Goal: Task Accomplishment & Management: Manage account settings

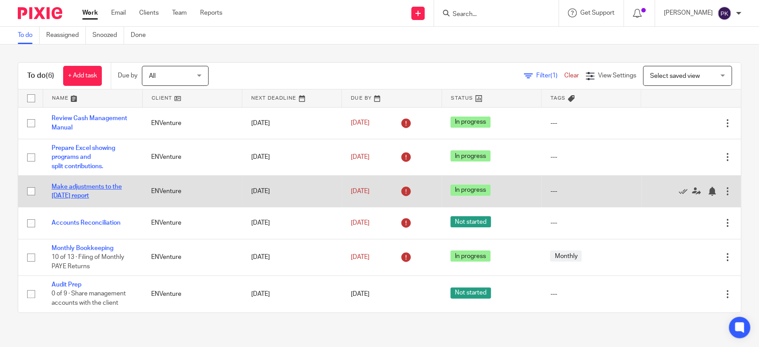
click at [92, 185] on link "Make adjustments to the 2025July report" at bounding box center [87, 191] width 70 height 15
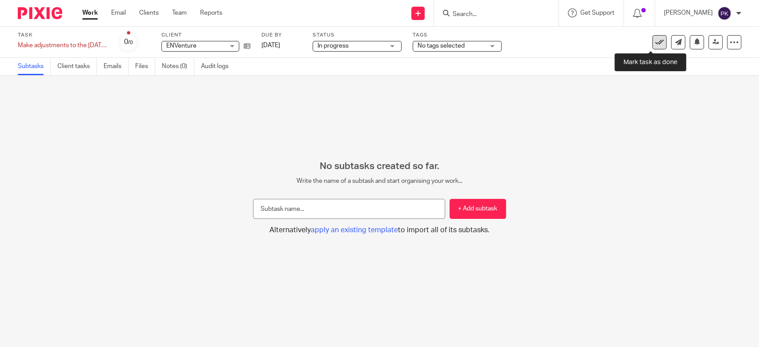
click at [655, 42] on icon at bounding box center [659, 42] width 9 height 9
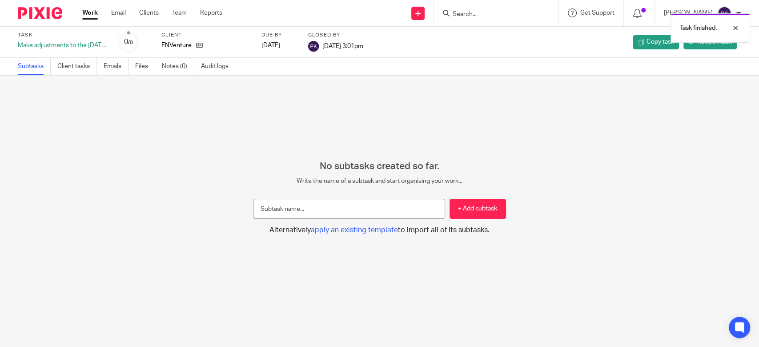
click at [89, 12] on link "Work" at bounding box center [90, 12] width 16 height 9
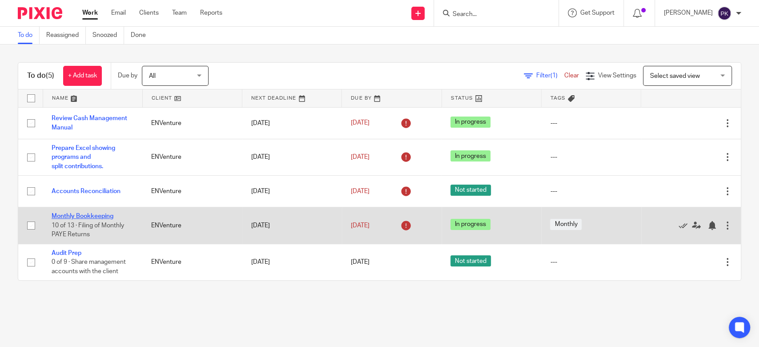
click at [71, 215] on link "Monthly Bookkeeping" at bounding box center [83, 216] width 62 height 6
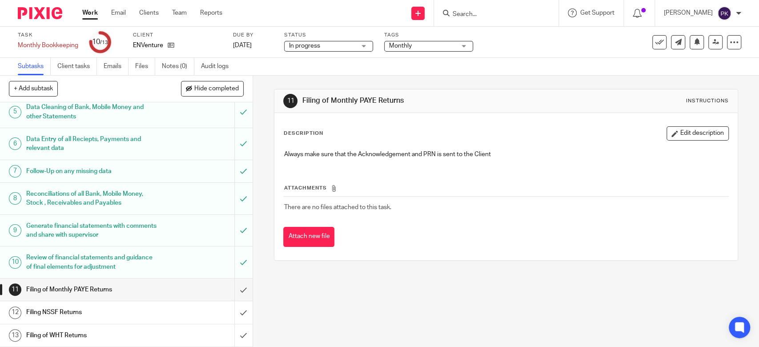
scroll to position [133, 0]
click at [234, 292] on input "submit" at bounding box center [126, 289] width 253 height 22
click at [231, 310] on input "submit" at bounding box center [126, 312] width 253 height 22
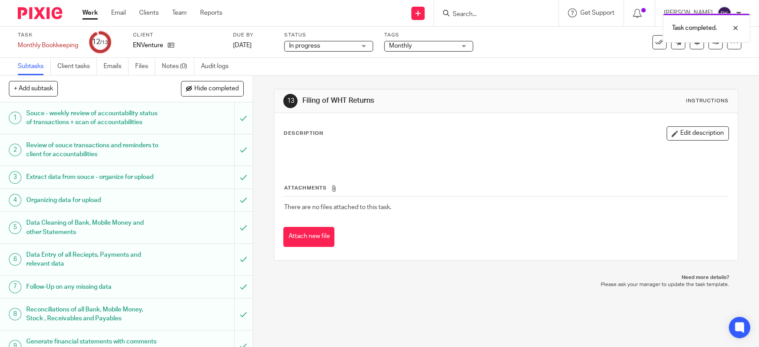
scroll to position [133, 0]
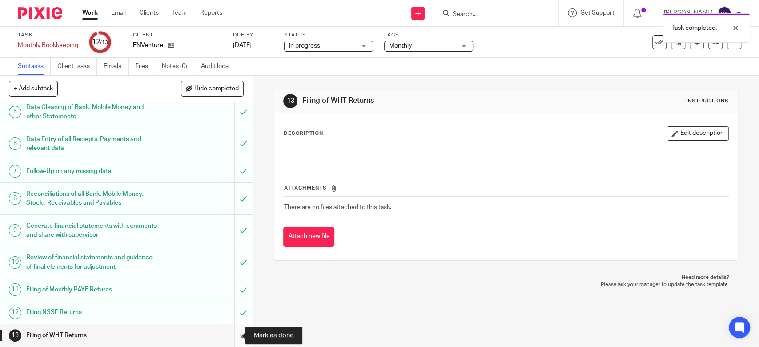
click at [229, 331] on input "submit" at bounding box center [126, 335] width 253 height 22
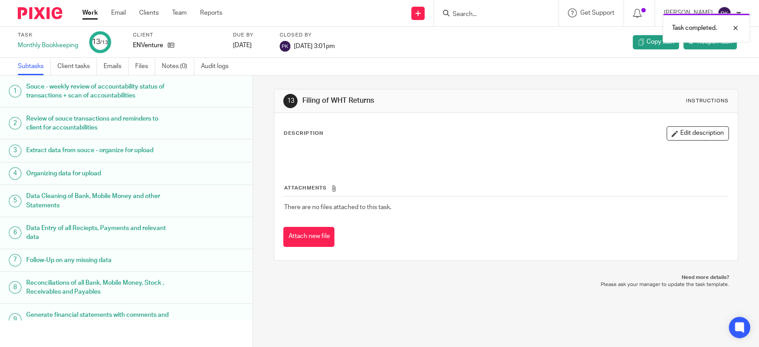
click at [97, 13] on link "Work" at bounding box center [90, 12] width 16 height 9
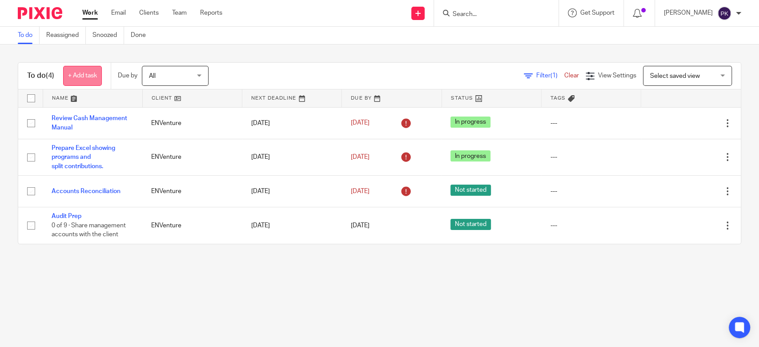
click at [86, 82] on link "+ Add task" at bounding box center [82, 76] width 39 height 20
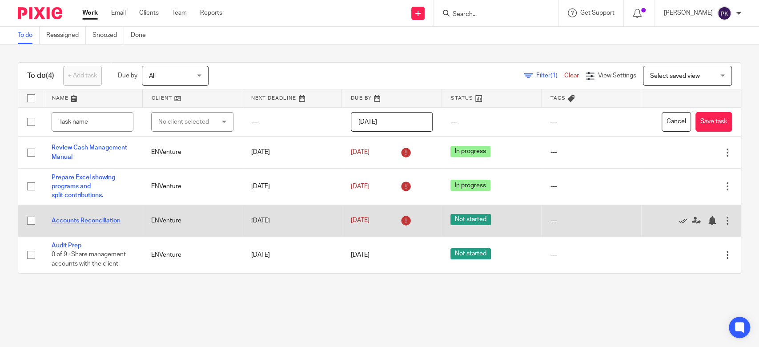
click at [111, 218] on link "Accounts Reconciliation" at bounding box center [86, 221] width 69 height 6
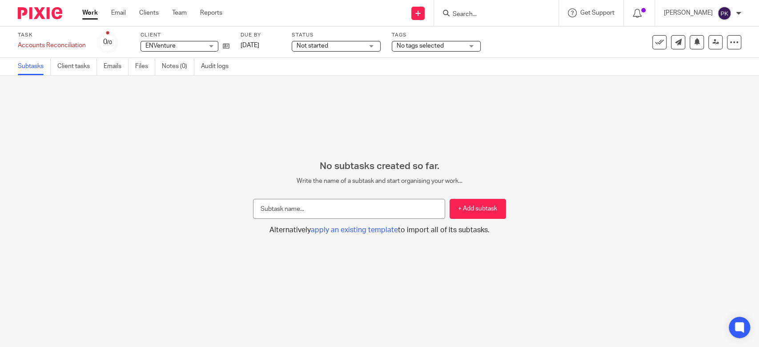
click at [390, 212] on input "text" at bounding box center [349, 209] width 192 height 20
click at [256, 208] on input "Stanbic UGX reconciliation schedule [DATE] - [DATE]" at bounding box center [349, 209] width 192 height 20
type input "Prepare Stanbic UGX reconciliation schedule [DATE] - [DATE]"
click at [462, 211] on button "+ Add subtask" at bounding box center [478, 209] width 56 height 20
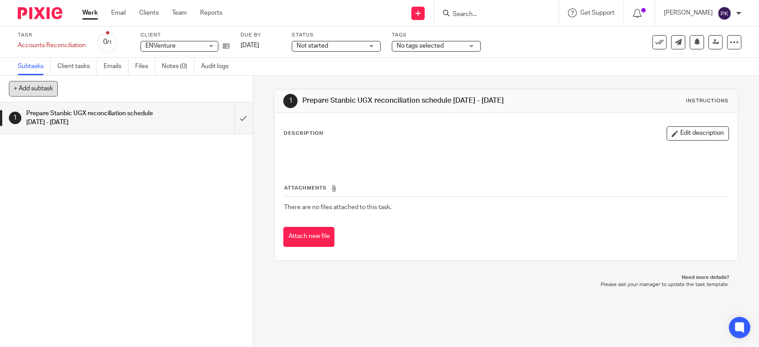
click at [31, 89] on button "+ Add subtask" at bounding box center [33, 88] width 49 height 15
click at [29, 67] on link "Subtasks" at bounding box center [34, 66] width 33 height 17
click at [32, 90] on button "+ Add subtask" at bounding box center [33, 88] width 49 height 15
